Goal: Transaction & Acquisition: Purchase product/service

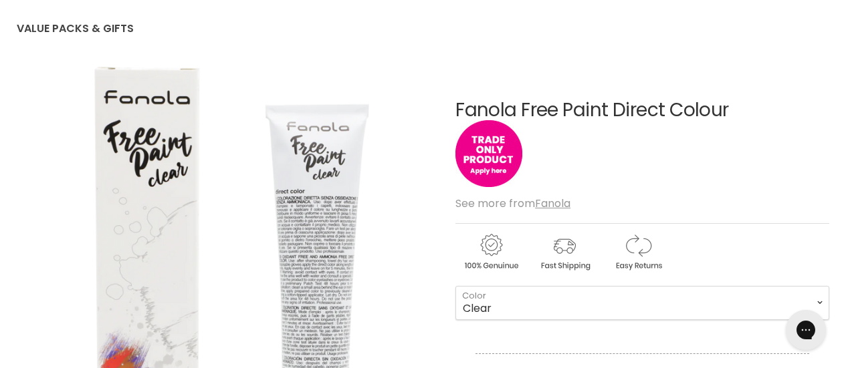
scroll to position [334, 0]
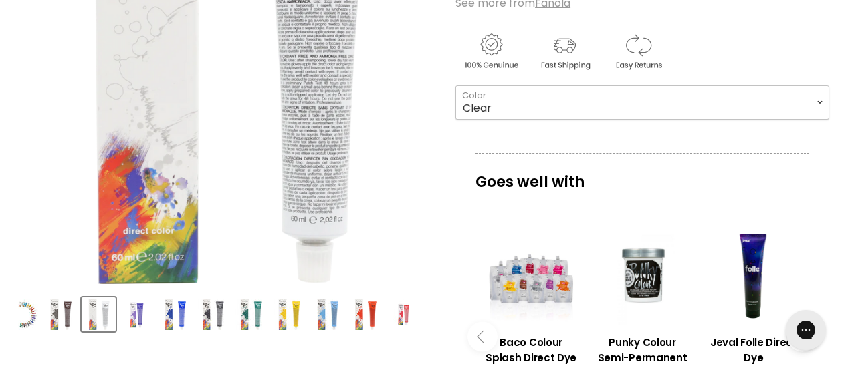
click at [794, 116] on select "Clear Cold Steel Double Ash Electric Blue Emerald Green Flash Yellow Orange Sho…" at bounding box center [642, 102] width 374 height 33
click at [455, 86] on select "Clear Cold Steel Double Ash Electric Blue Emerald Green Flash Yellow Orange Sho…" at bounding box center [642, 102] width 374 height 33
select select "Electric Blue"
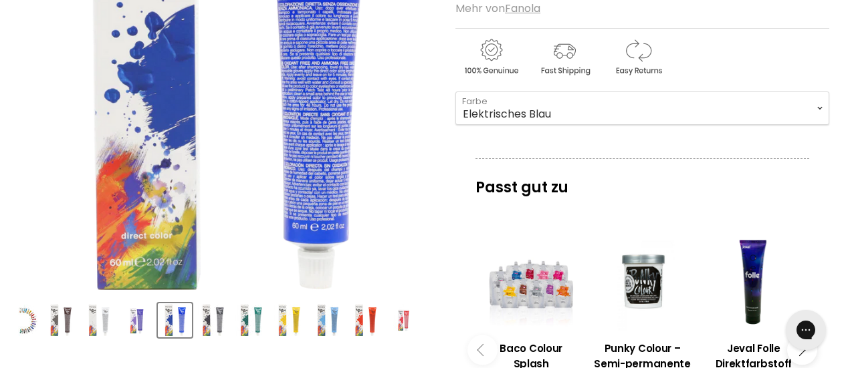
scroll to position [67, 0]
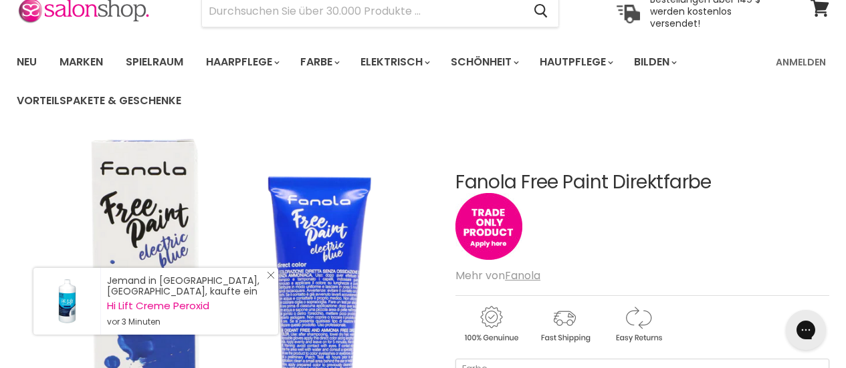
click at [267, 275] on icon "Close Icon" at bounding box center [271, 275] width 8 height 8
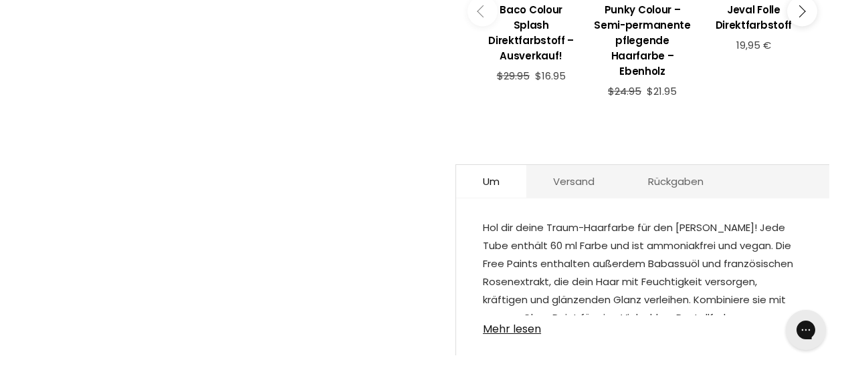
scroll to position [802, 0]
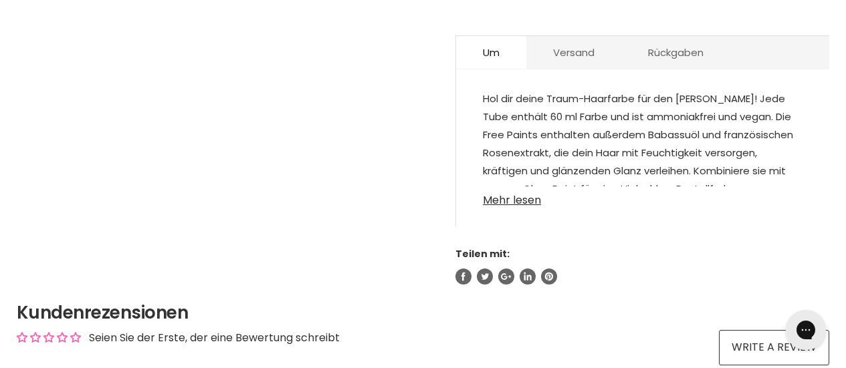
click at [488, 193] on font "Mehr lesen" at bounding box center [512, 200] width 58 height 15
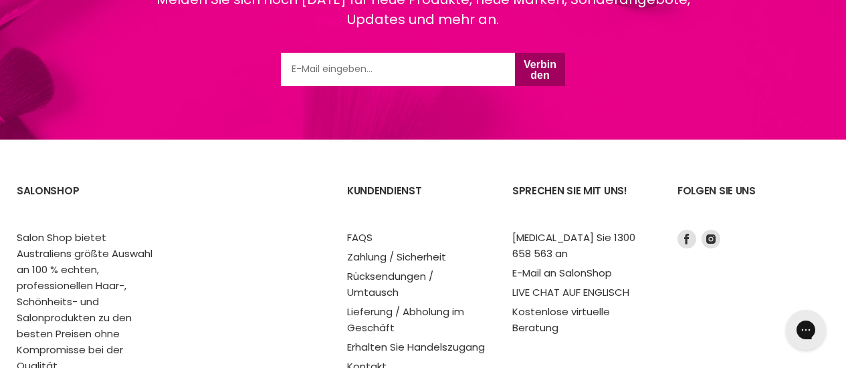
scroll to position [2139, 0]
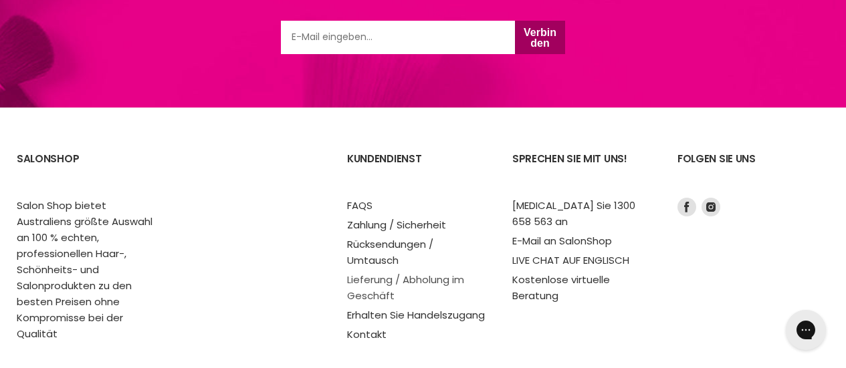
click at [438, 273] on font "Lieferung / Abholung im Geschäft" at bounding box center [405, 288] width 117 height 30
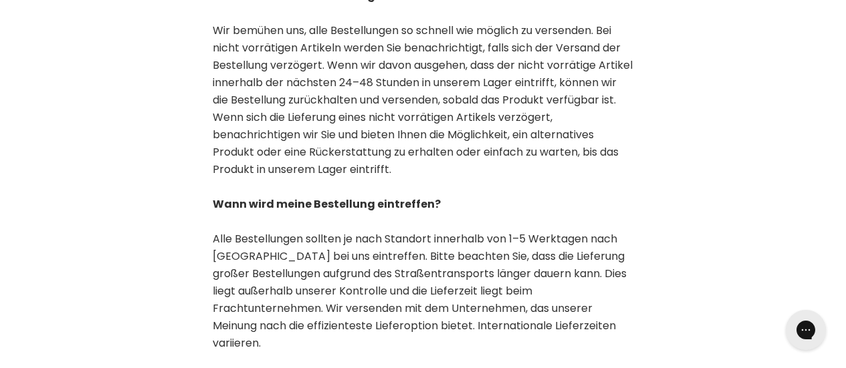
scroll to position [1202, 0]
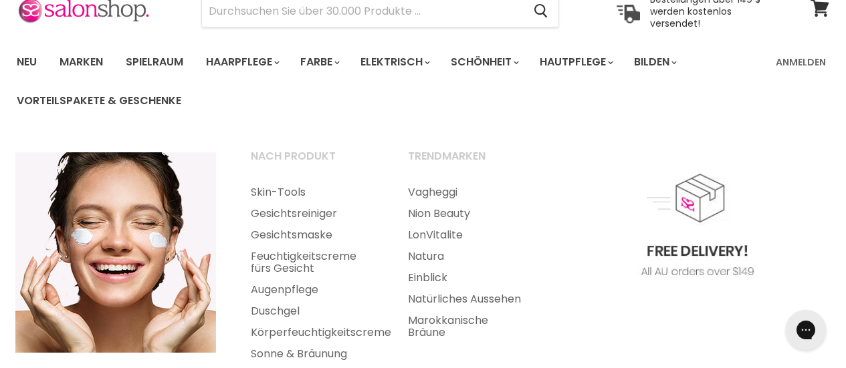
scroll to position [0, 0]
